Goal: Navigation & Orientation: Find specific page/section

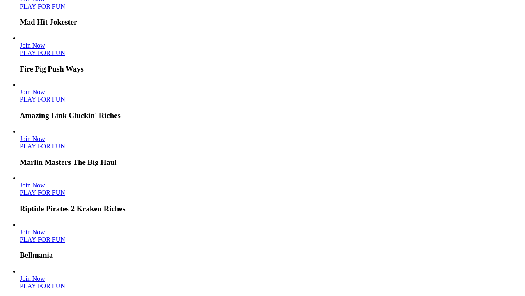
scroll to position [1071, 0]
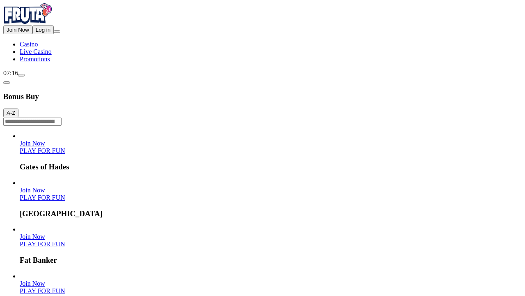
scroll to position [675, 0]
